Goal: Information Seeking & Learning: Learn about a topic

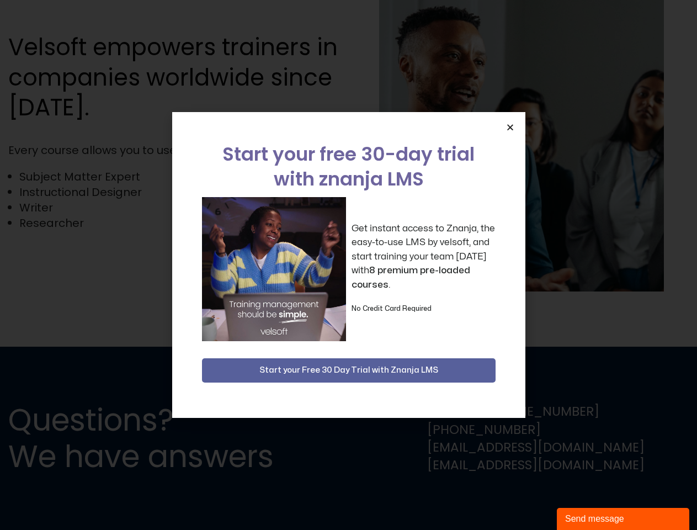
click at [348, 265] on div "Get instant access to Znanja, the easy-to-use LMS by velsoft, and start trainin…" at bounding box center [349, 269] width 294 height 144
click at [510, 127] on icon "Close" at bounding box center [510, 127] width 8 height 8
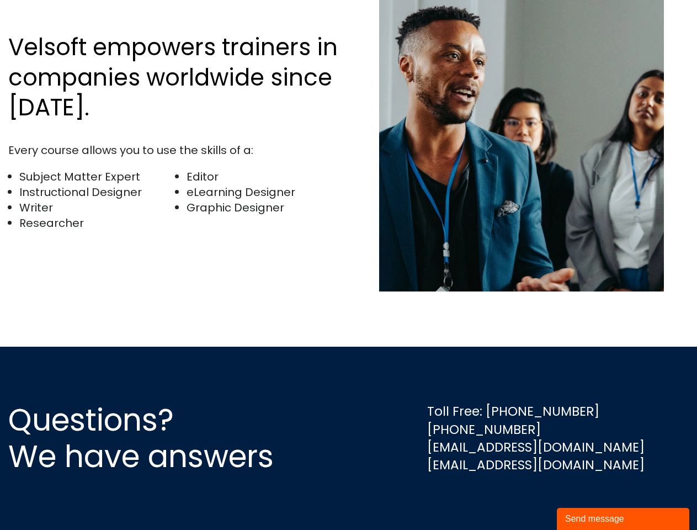
click at [623, 519] on div "Send message" at bounding box center [624, 518] width 116 height 13
